Goal: Use online tool/utility: Utilize a website feature to perform a specific function

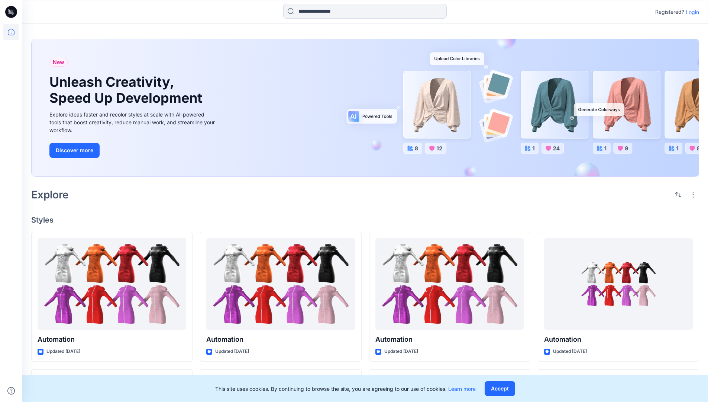
click at [691, 12] on p "Login" at bounding box center [692, 12] width 13 height 8
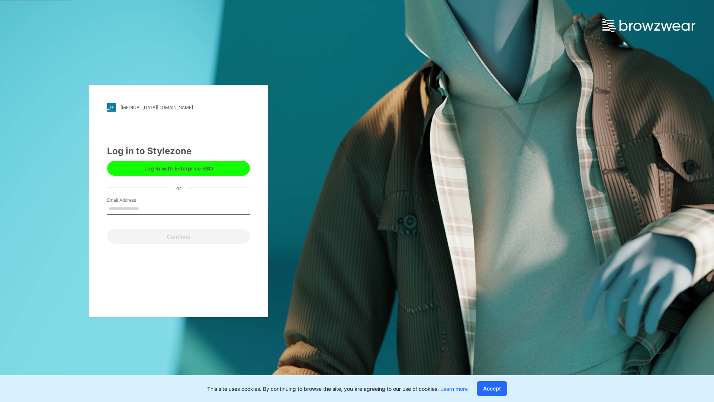
click at [147, 208] on input "Email Address" at bounding box center [178, 208] width 143 height 11
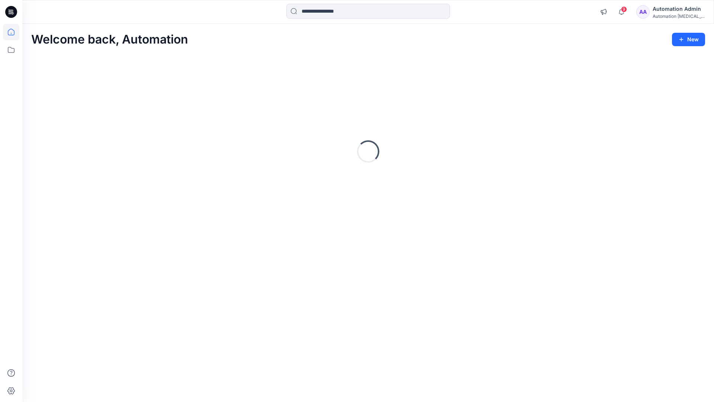
click at [14, 32] on icon at bounding box center [11, 32] width 7 height 7
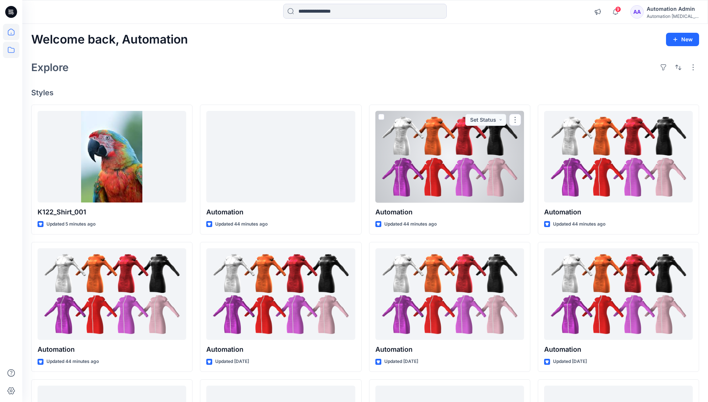
click at [14, 50] on icon at bounding box center [11, 50] width 16 height 16
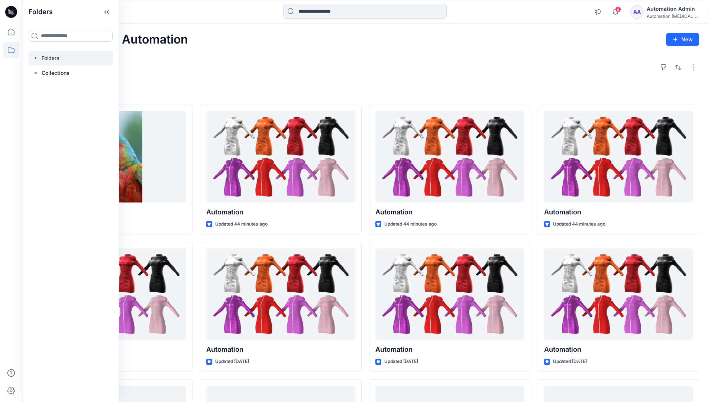
click at [52, 55] on div at bounding box center [70, 58] width 85 height 15
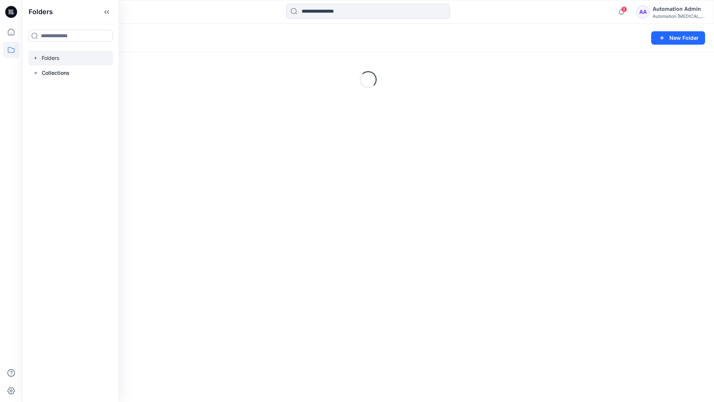
click at [376, 278] on div "Folders New Folder Loading..." at bounding box center [367, 213] width 691 height 378
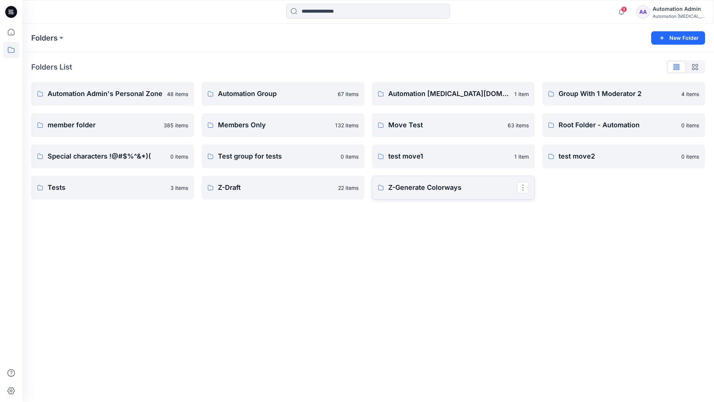
click at [425, 192] on p "Z-Generate Colorways" at bounding box center [452, 187] width 129 height 10
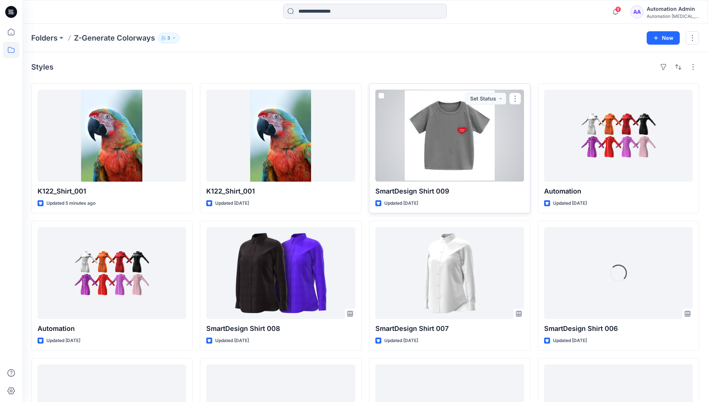
click at [380, 97] on span at bounding box center [381, 96] width 6 height 6
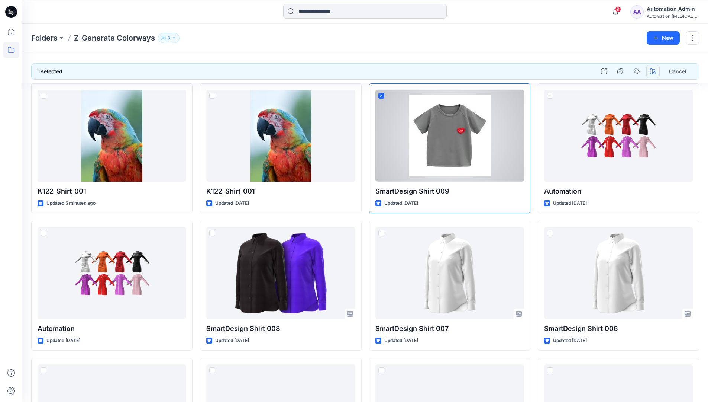
click at [654, 71] on icon "button" at bounding box center [653, 71] width 6 height 6
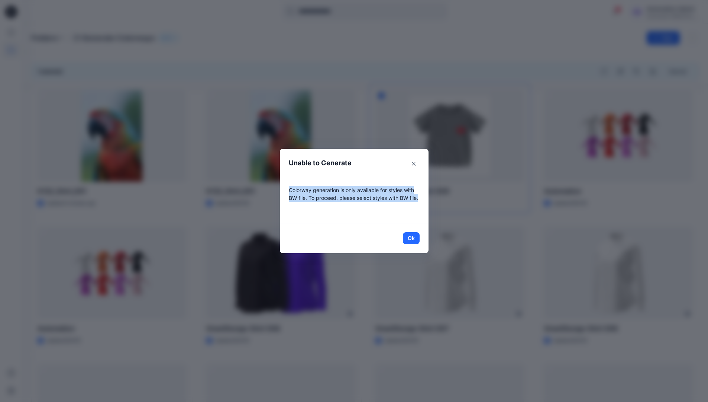
drag, startPoint x: 654, startPoint y: 71, endPoint x: 414, endPoint y: 205, distance: 275.1
click at [414, 205] on p "Colorway generation is only available for styles with BW file. To proceed, plea…" at bounding box center [354, 200] width 131 height 28
click at [417, 238] on button "Ok" at bounding box center [411, 238] width 17 height 12
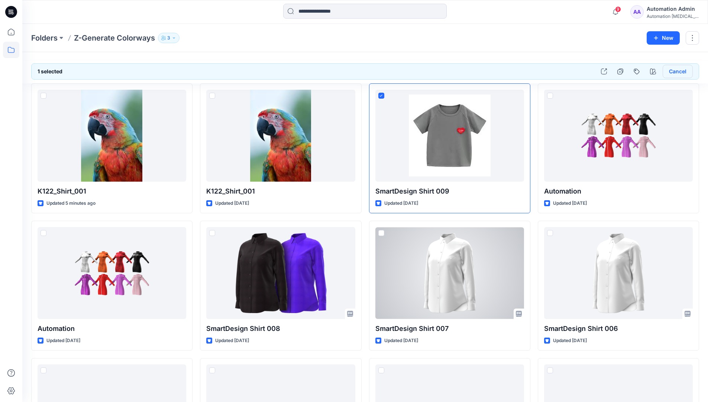
click at [676, 73] on button "Cancel" at bounding box center [678, 71] width 30 height 13
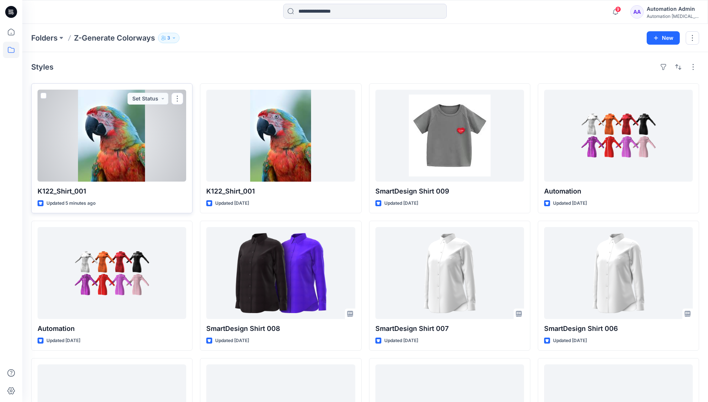
click at [43, 96] on span at bounding box center [44, 96] width 6 height 6
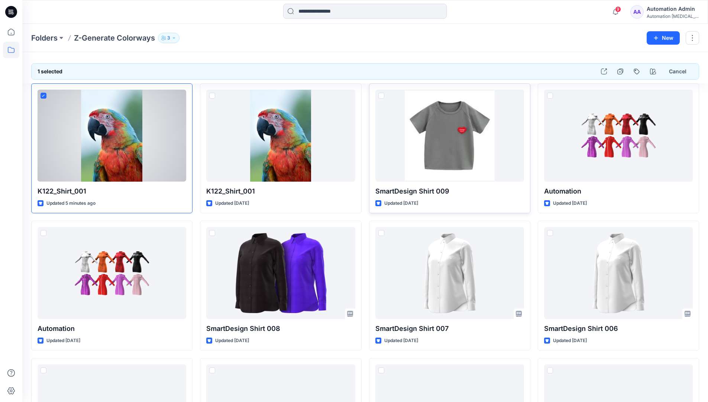
click at [382, 96] on span at bounding box center [381, 96] width 6 height 6
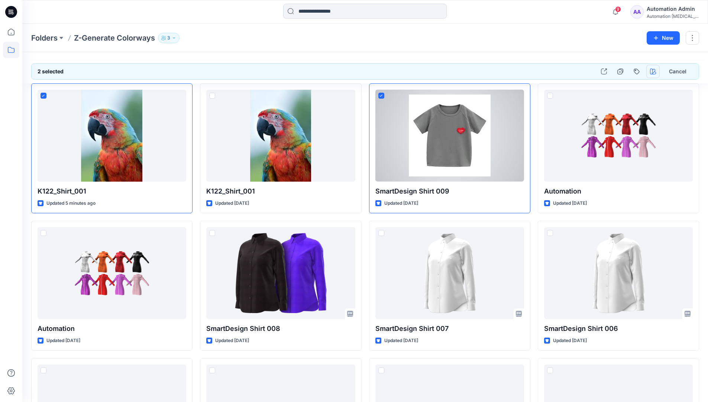
click at [651, 70] on icon "button" at bounding box center [653, 71] width 6 height 6
